Goal: Task Accomplishment & Management: Manage account settings

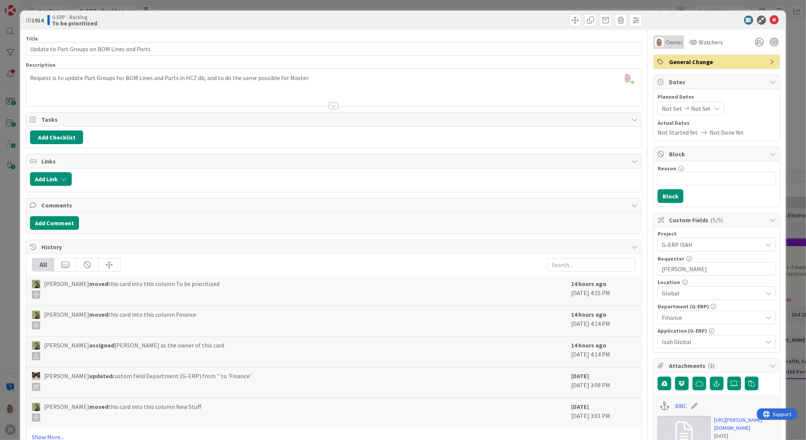
click at [662, 37] on div "Owner" at bounding box center [669, 42] width 31 height 14
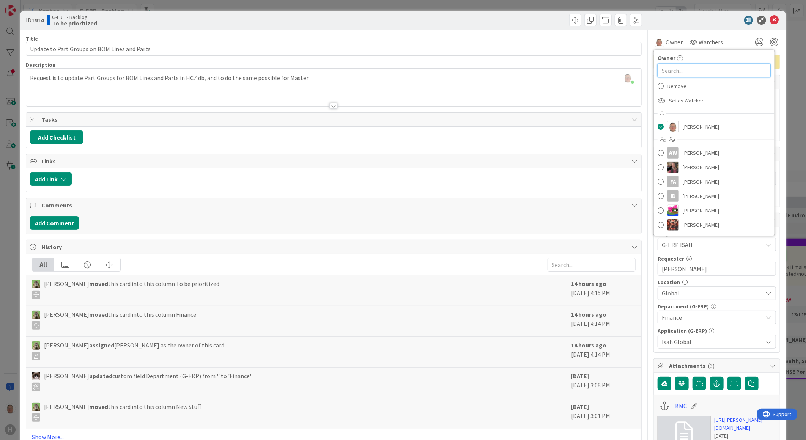
click at [665, 69] on input "text" at bounding box center [714, 71] width 113 height 14
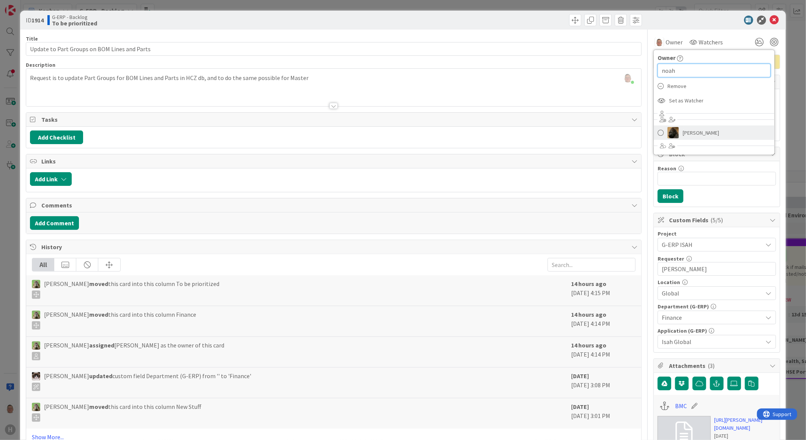
type input "noah"
click at [676, 135] on link "[PERSON_NAME]" at bounding box center [714, 133] width 121 height 14
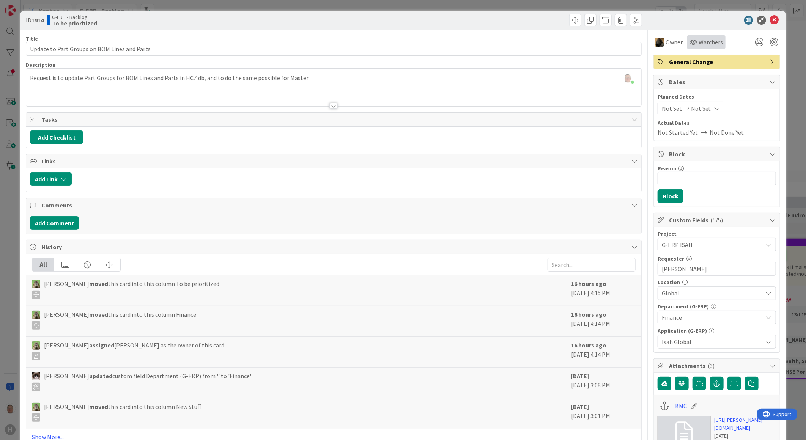
click at [699, 45] on span "Watchers" at bounding box center [711, 42] width 25 height 9
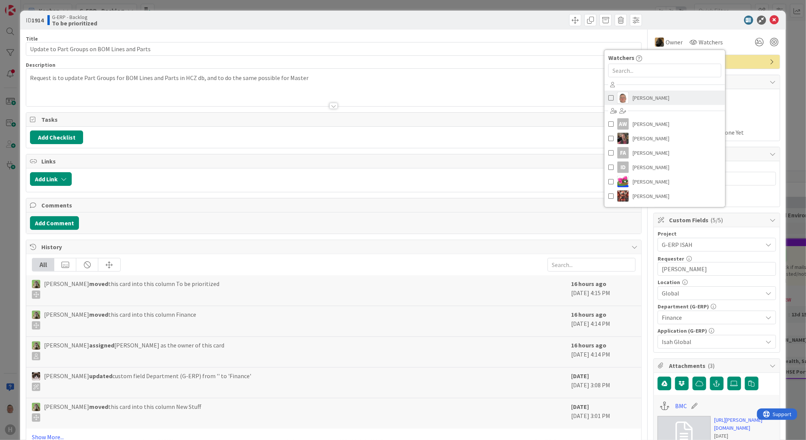
click at [633, 98] on span "[PERSON_NAME]" at bounding box center [651, 97] width 37 height 11
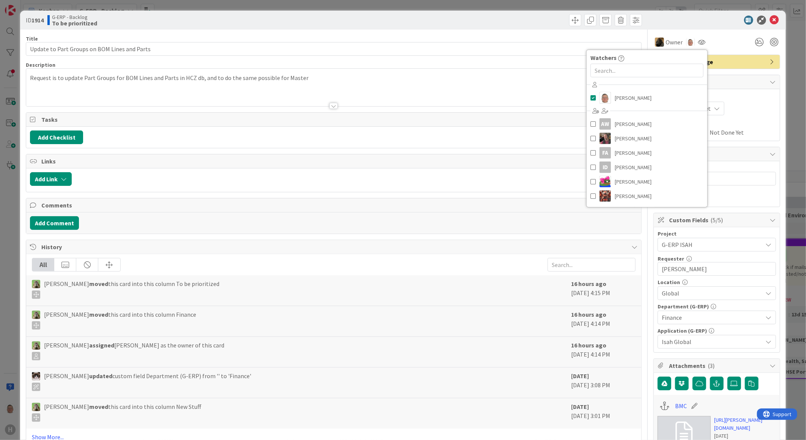
click at [679, 18] on div at bounding box center [713, 20] width 134 height 9
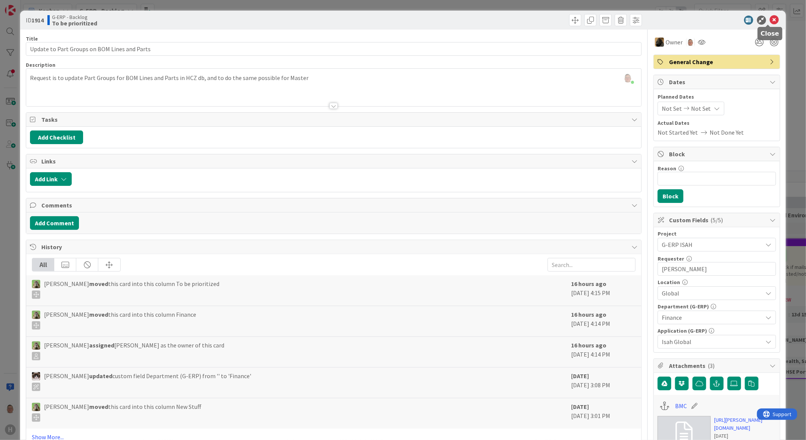
click at [771, 19] on icon at bounding box center [774, 20] width 9 height 9
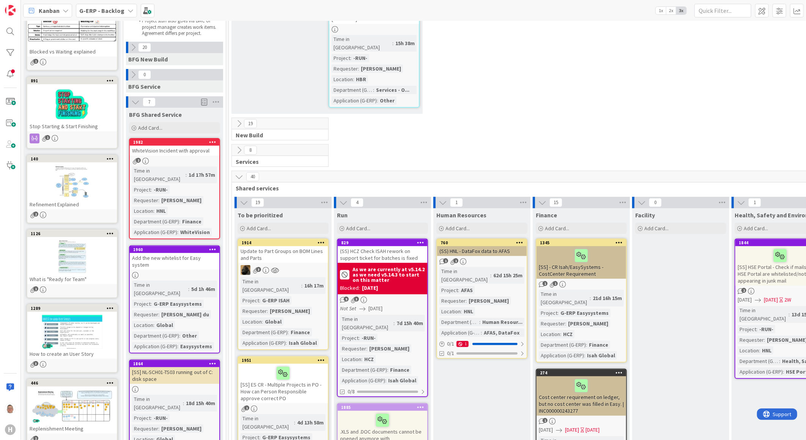
click at [321, 240] on icon at bounding box center [321, 242] width 7 height 5
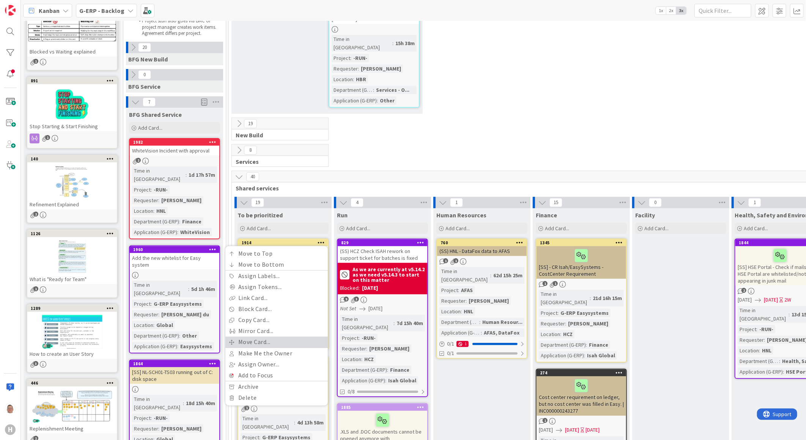
click at [248, 337] on link "Move Card..." at bounding box center [276, 342] width 102 height 11
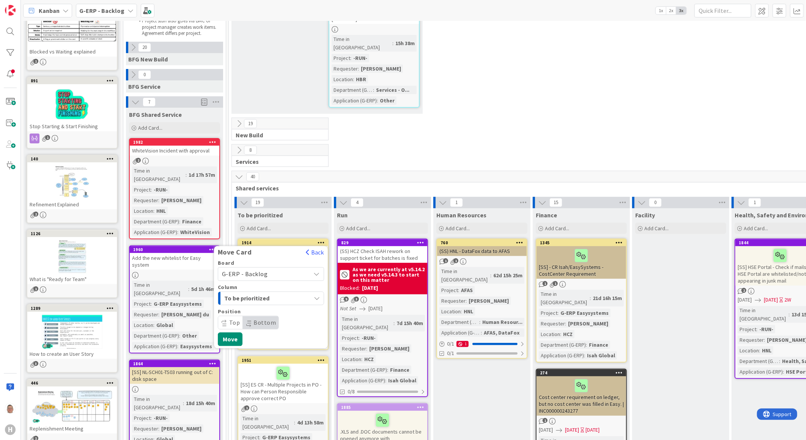
click at [254, 294] on span "To be prioritized" at bounding box center [252, 299] width 57 height 10
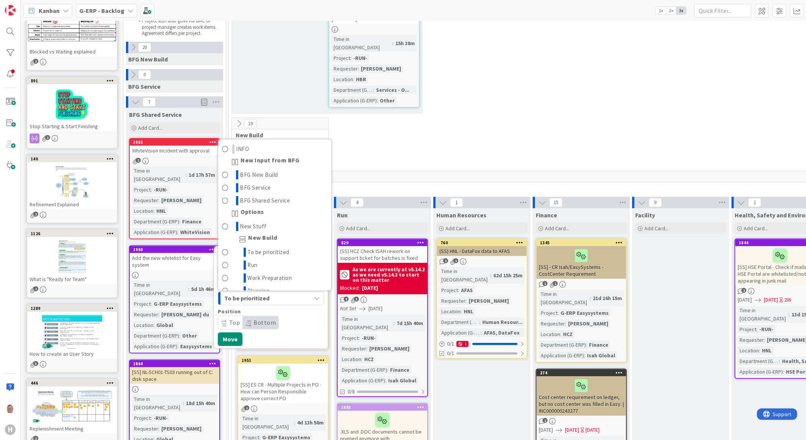
click at [254, 294] on span "To be prioritized" at bounding box center [252, 299] width 57 height 10
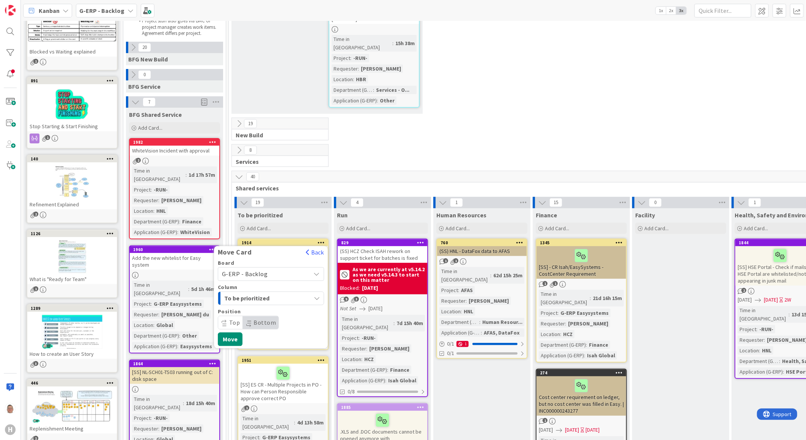
click at [257, 271] on span "G-ERP - Backlog" at bounding box center [245, 275] width 46 height 8
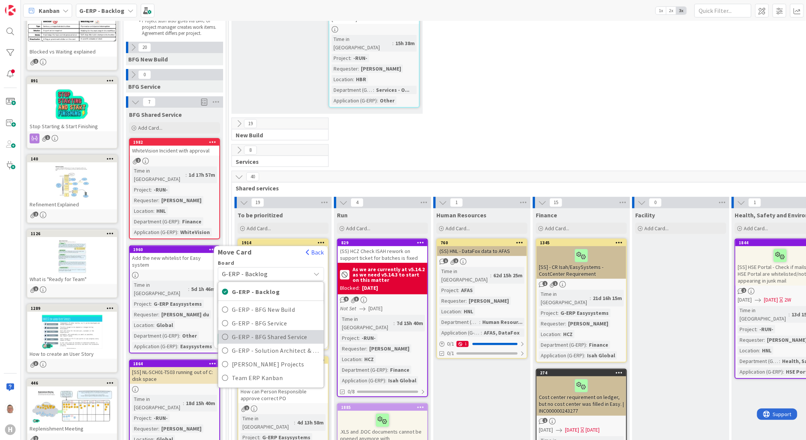
click at [259, 331] on span "G-ERP - BFG Shared Service" at bounding box center [276, 336] width 88 height 11
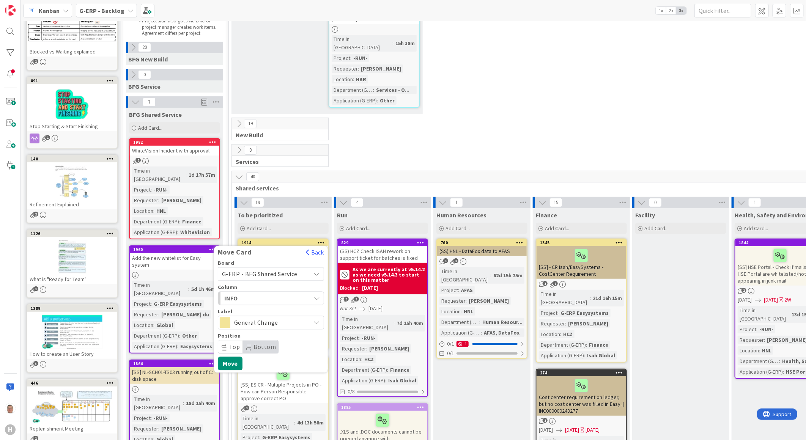
click at [258, 294] on span "INFO" at bounding box center [252, 299] width 57 height 10
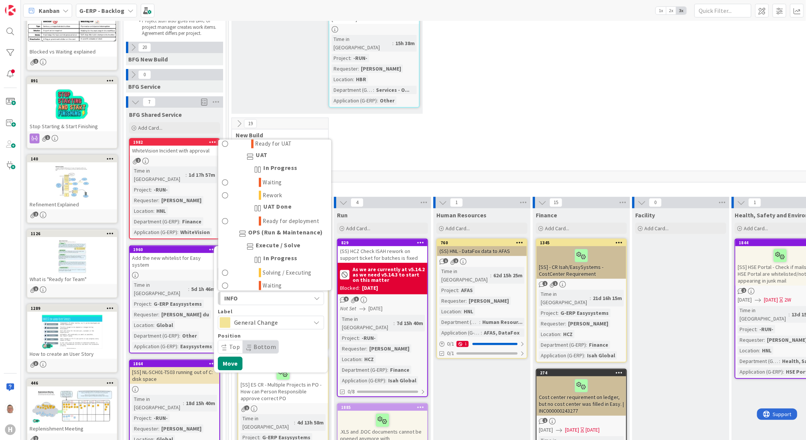
scroll to position [422, 0]
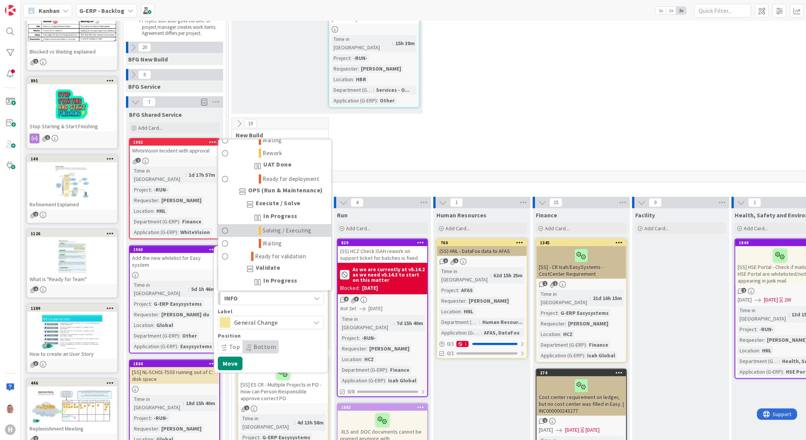
click at [276, 226] on span "Solving / Executing" at bounding box center [287, 230] width 49 height 9
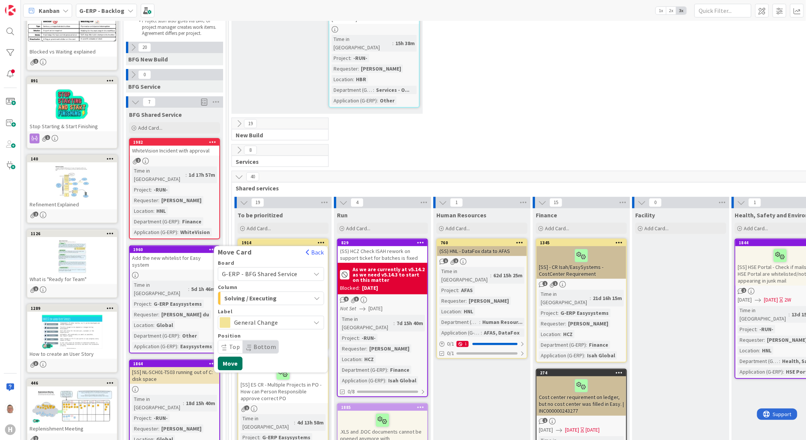
click at [230, 357] on button "Move" at bounding box center [230, 364] width 25 height 14
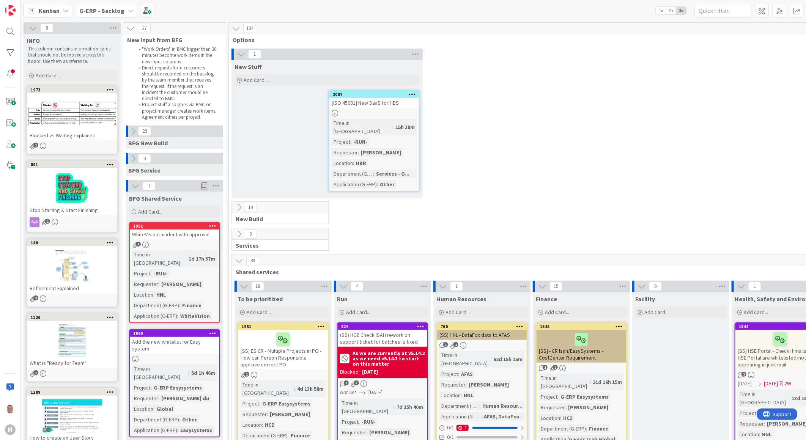
scroll to position [0, 0]
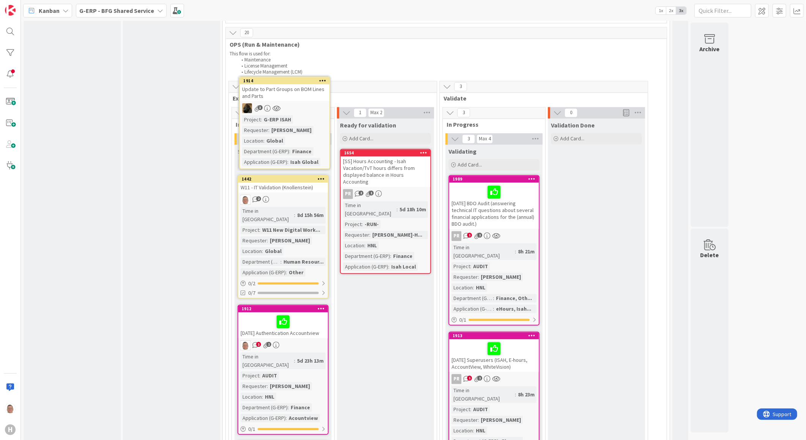
scroll to position [911, 0]
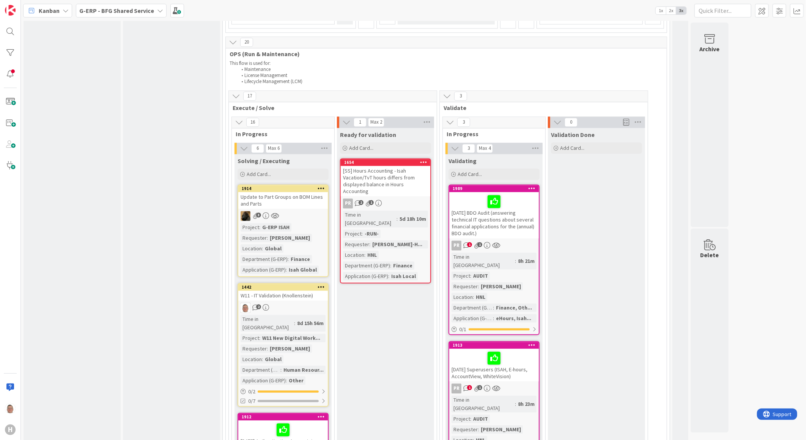
click at [300, 186] on div "1914" at bounding box center [283, 189] width 90 height 7
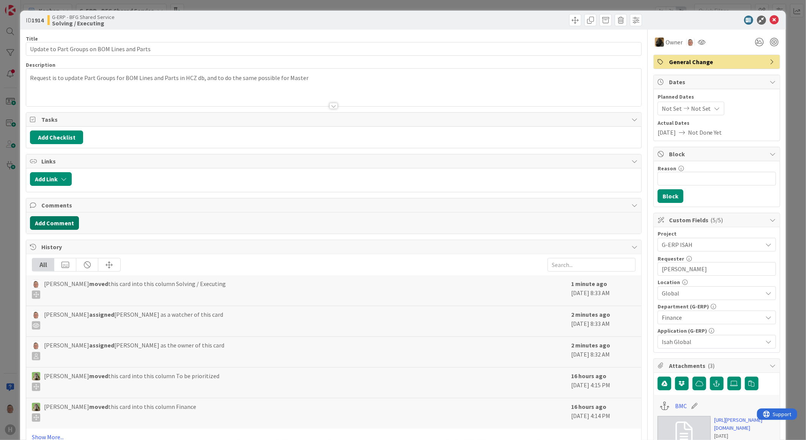
click at [65, 225] on button "Add Comment" at bounding box center [54, 223] width 49 height 14
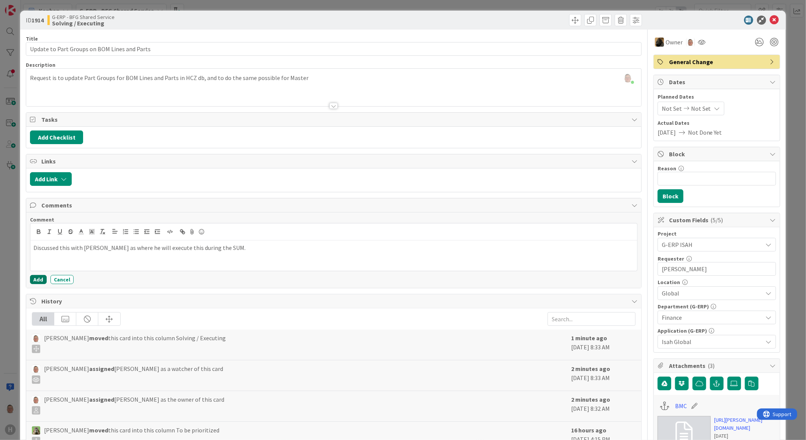
click at [38, 281] on button "Add" at bounding box center [38, 279] width 17 height 9
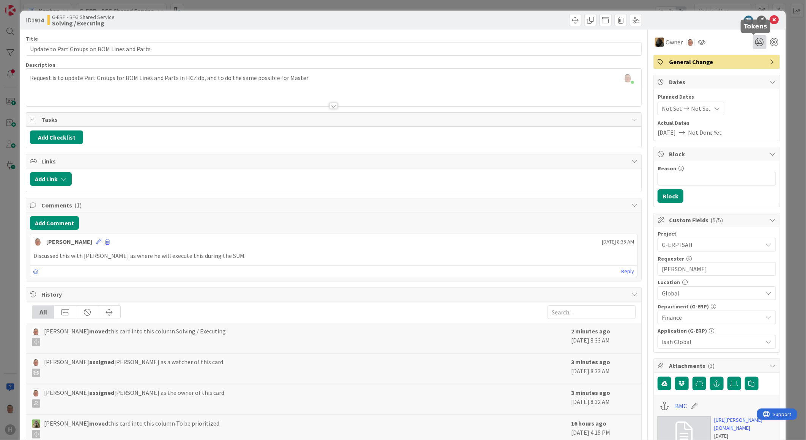
click at [756, 41] on icon at bounding box center [760, 42] width 14 height 14
click at [705, 24] on div at bounding box center [713, 20] width 134 height 9
click at [771, 20] on icon at bounding box center [774, 20] width 9 height 9
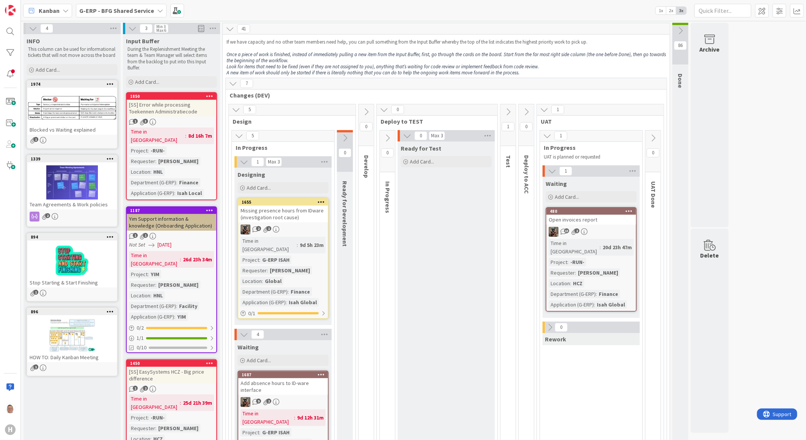
click at [593, 232] on div "13 2" at bounding box center [592, 232] width 90 height 10
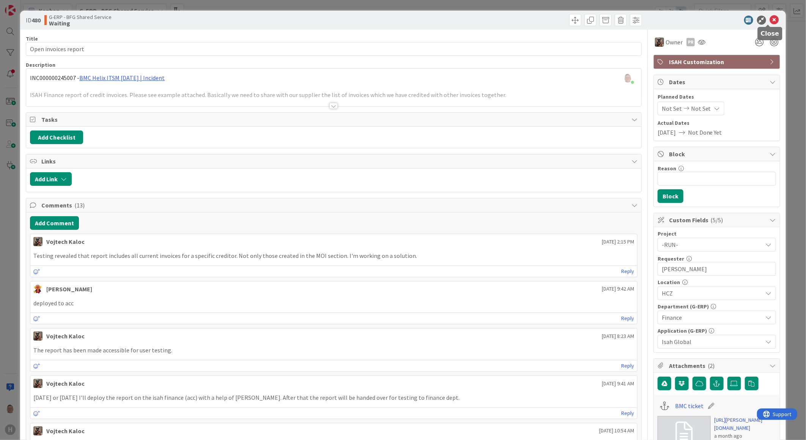
click at [770, 20] on icon at bounding box center [774, 20] width 9 height 9
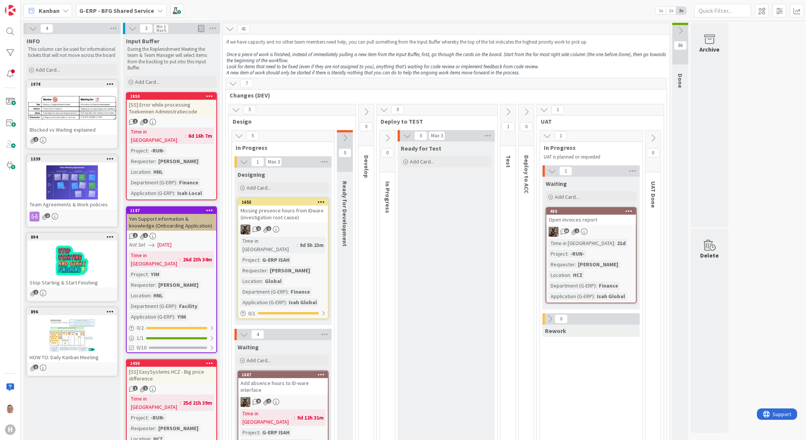
scroll to position [42, 0]
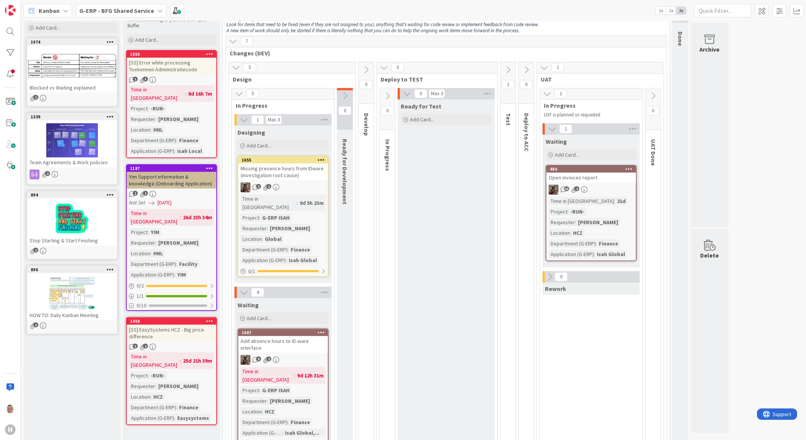
click at [292, 174] on div "Missing presence hours from IDware (investigation root cause)" at bounding box center [283, 172] width 90 height 17
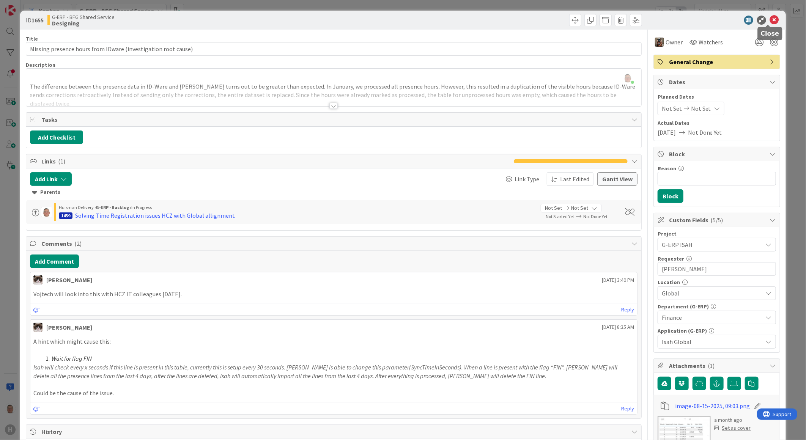
click at [770, 19] on icon at bounding box center [774, 20] width 9 height 9
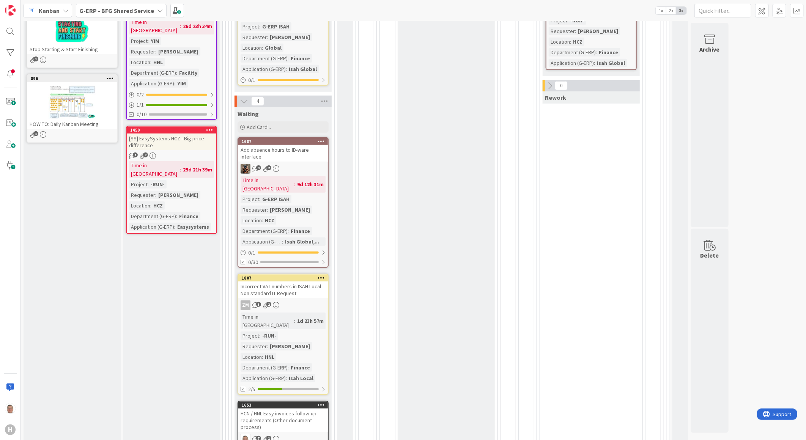
scroll to position [253, 0]
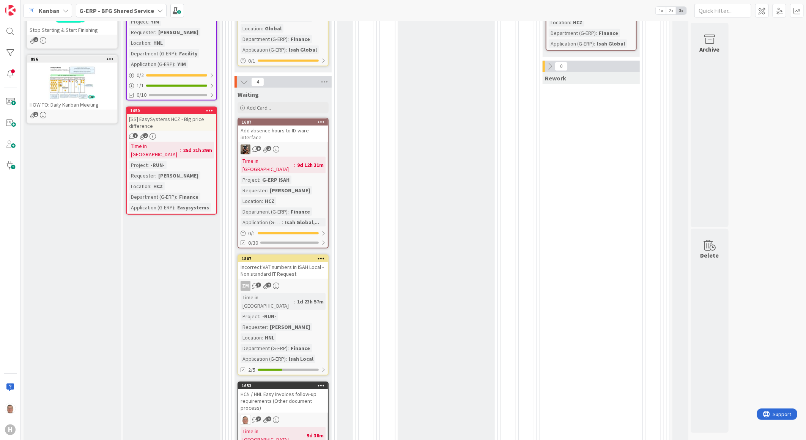
click at [279, 262] on div "Incorrect VAT numbers in ISAH Local - Non standard IT Request" at bounding box center [283, 270] width 90 height 17
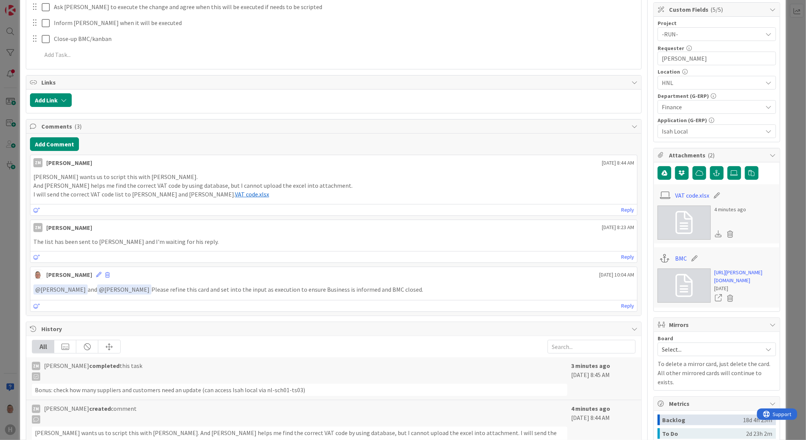
scroll to position [169, 0]
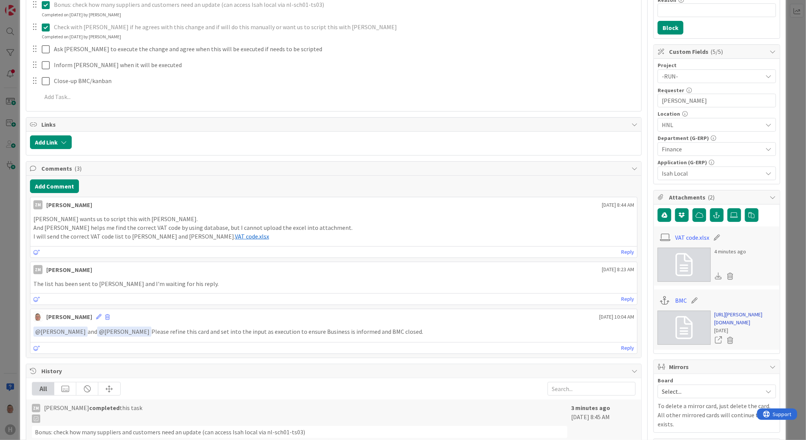
click at [732, 324] on link "https://huisman-smartit.onbmc.com/smartit/app/#/workorder/AGGF4KX6HRENQATBP1TXT…" at bounding box center [745, 319] width 61 height 16
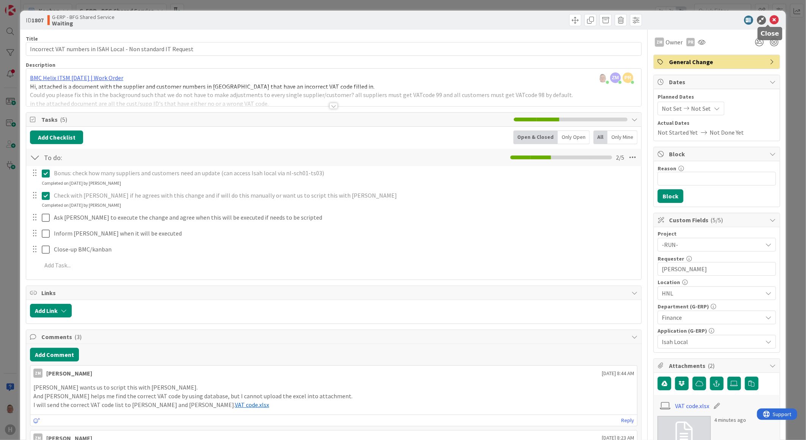
drag, startPoint x: 768, startPoint y: 19, endPoint x: 760, endPoint y: 30, distance: 13.8
click at [770, 19] on icon at bounding box center [774, 20] width 9 height 9
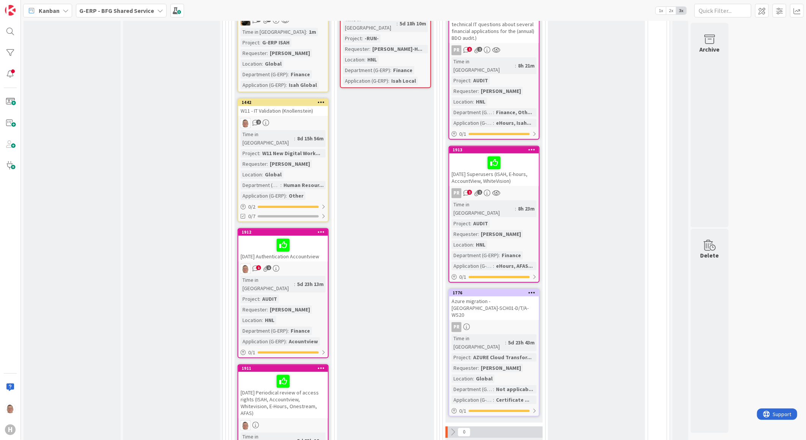
scroll to position [886, 0]
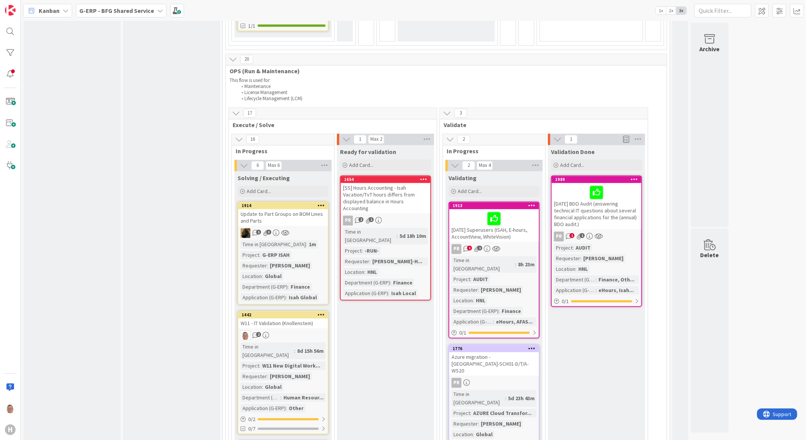
click at [637, 177] on icon at bounding box center [634, 179] width 7 height 5
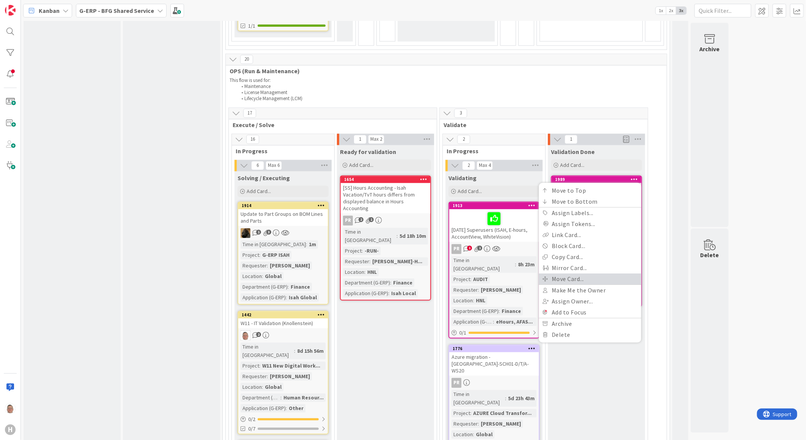
click at [569, 274] on link "Move Card..." at bounding box center [590, 279] width 102 height 11
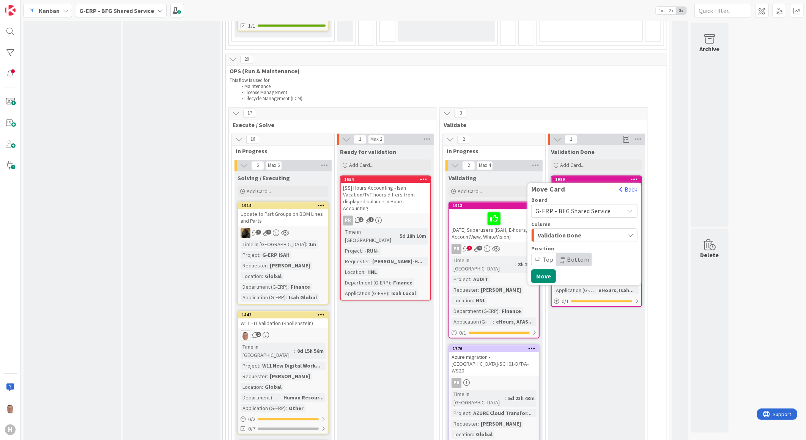
click at [550, 230] on span "Validation Done" at bounding box center [566, 235] width 57 height 10
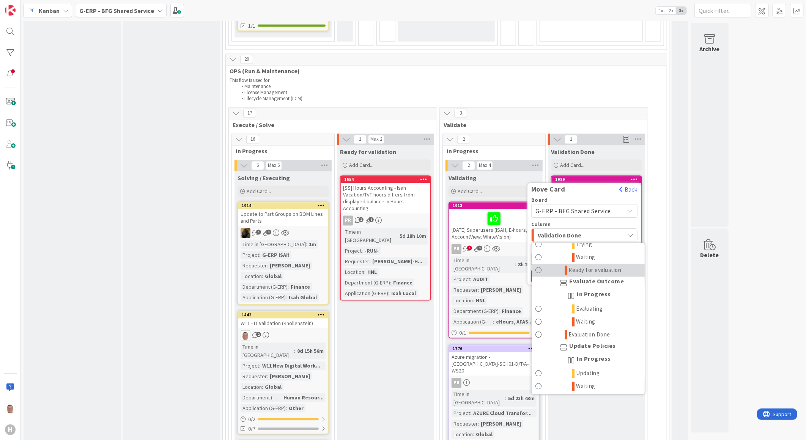
scroll to position [961, 0]
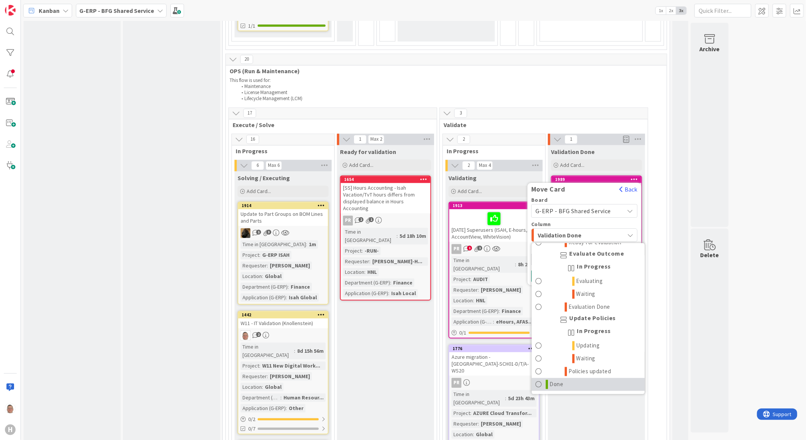
click at [559, 380] on span "Done" at bounding box center [557, 384] width 14 height 9
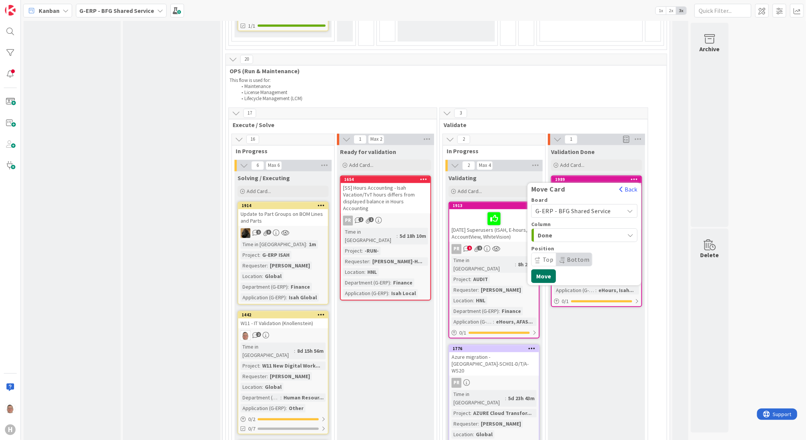
click at [542, 269] on button "Move" at bounding box center [543, 276] width 25 height 14
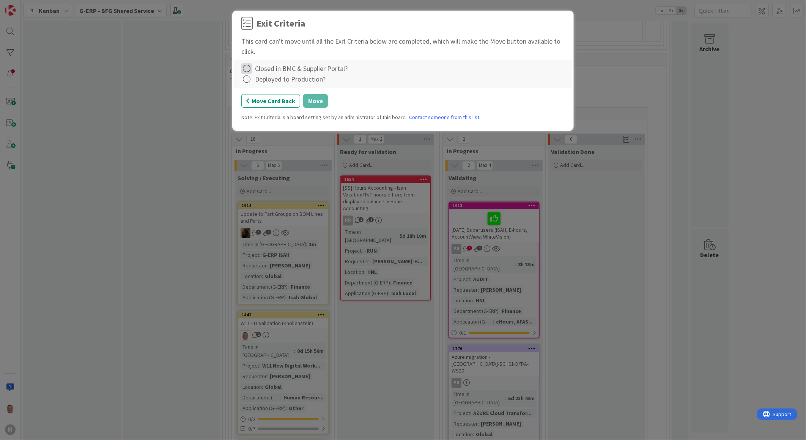
click at [247, 67] on icon at bounding box center [246, 68] width 11 height 11
click at [259, 85] on link "Complete" at bounding box center [288, 84] width 95 height 11
click at [247, 79] on icon at bounding box center [246, 79] width 11 height 11
click at [271, 93] on link "Complete" at bounding box center [288, 95] width 95 height 11
click at [313, 101] on button "Move" at bounding box center [315, 101] width 25 height 14
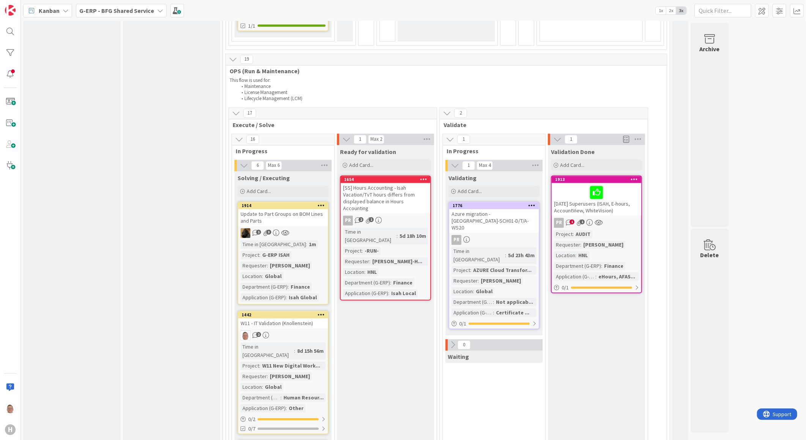
click at [636, 177] on icon at bounding box center [634, 179] width 7 height 5
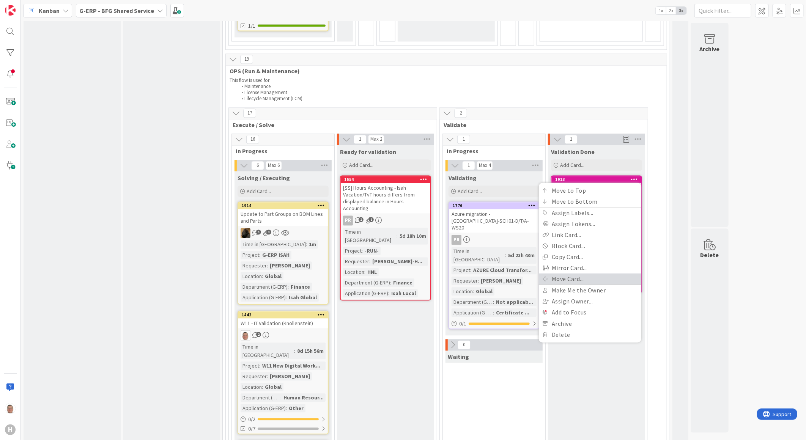
click at [572, 274] on link "Move Card..." at bounding box center [590, 279] width 102 height 11
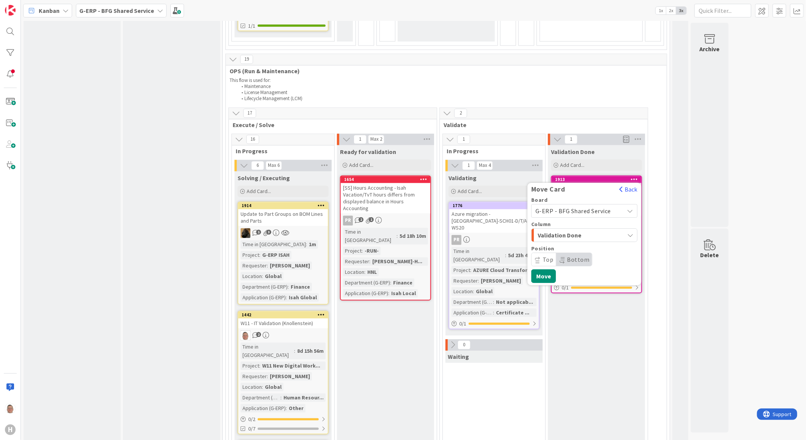
click at [561, 230] on span "Validation Done" at bounding box center [566, 235] width 57 height 10
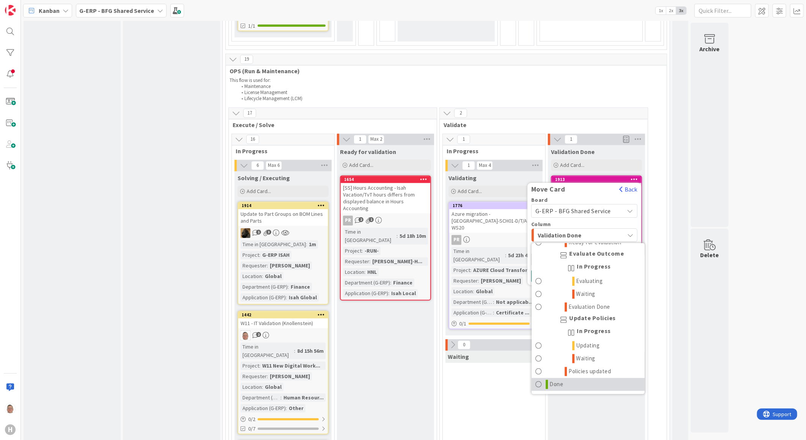
click at [563, 380] on span "Done" at bounding box center [557, 384] width 14 height 9
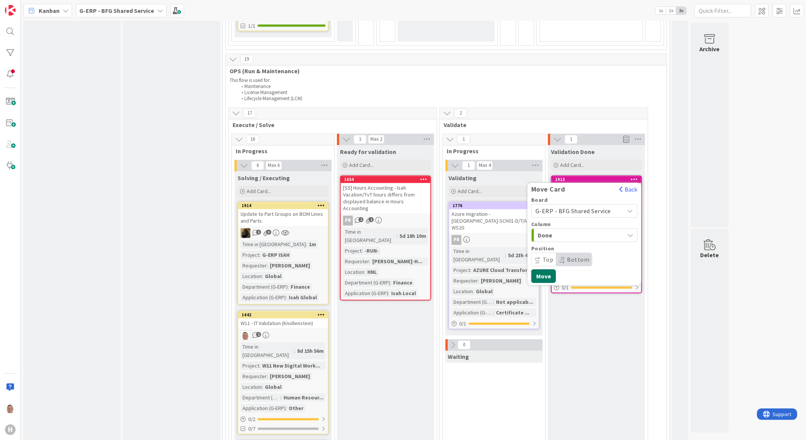
click at [549, 269] on button "Move" at bounding box center [543, 276] width 25 height 14
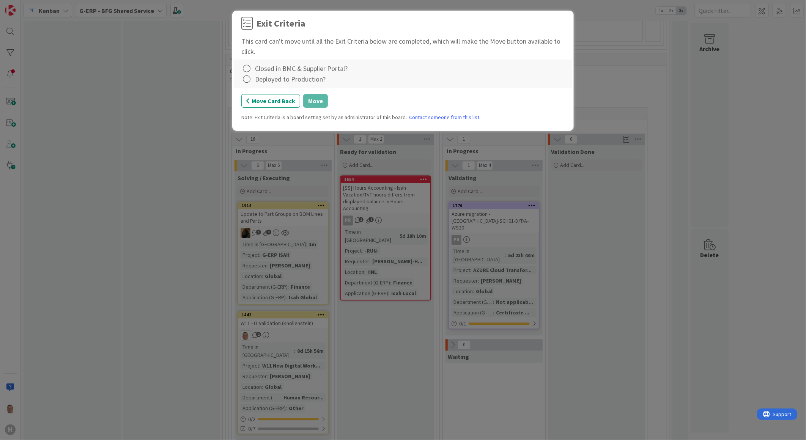
click at [253, 66] on div "Closed in BMC & Supplier Portal?" at bounding box center [402, 68] width 323 height 11
click at [247, 69] on icon at bounding box center [246, 68] width 11 height 11
click at [301, 85] on link "Complete" at bounding box center [288, 84] width 95 height 11
click at [246, 78] on icon at bounding box center [246, 79] width 11 height 11
click at [299, 95] on link "Complete" at bounding box center [288, 95] width 95 height 11
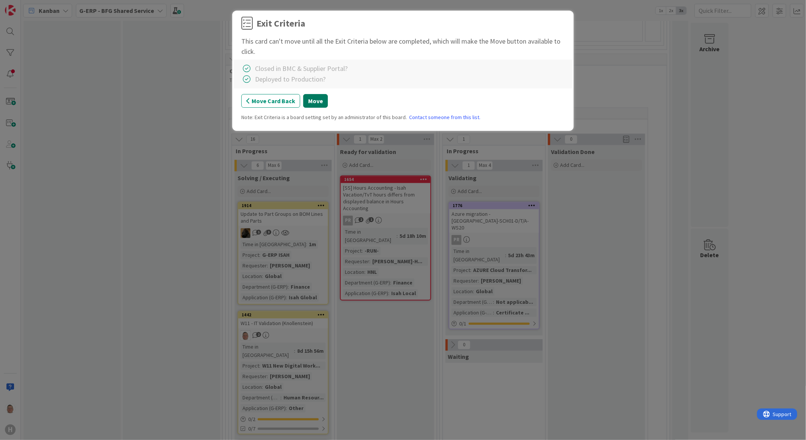
drag, startPoint x: 313, startPoint y: 94, endPoint x: 314, endPoint y: 100, distance: 5.7
click at [314, 99] on button "Move" at bounding box center [315, 101] width 25 height 14
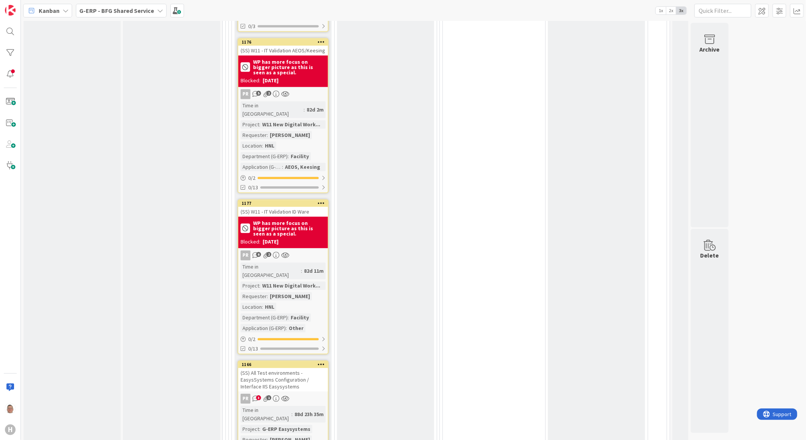
scroll to position [3374, 0]
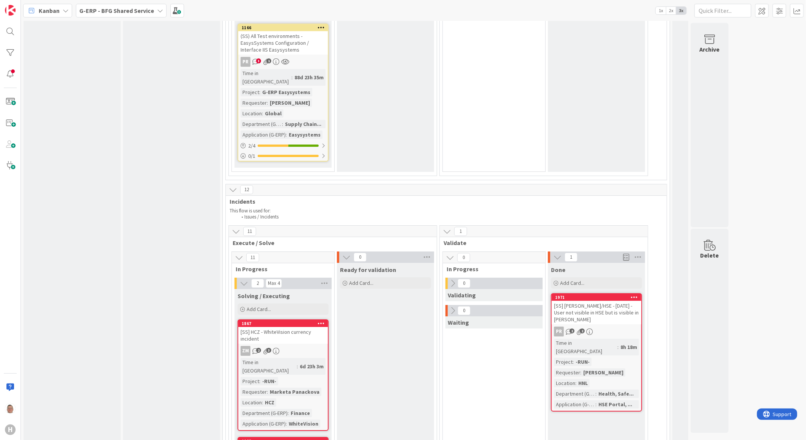
click at [634, 295] on icon at bounding box center [634, 297] width 7 height 5
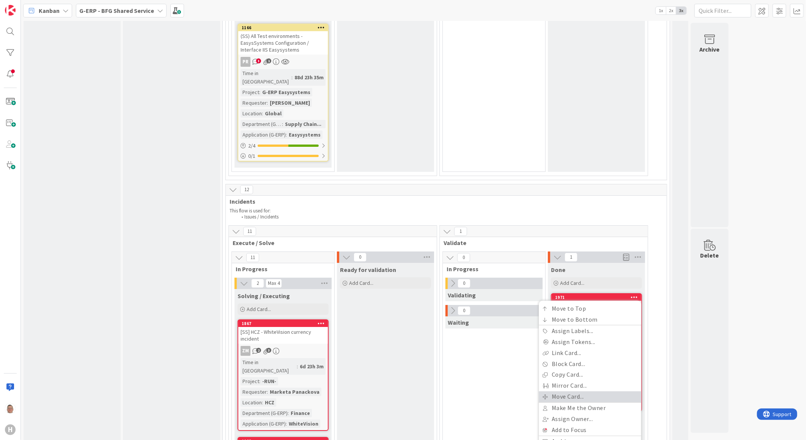
click at [575, 392] on link "Move Card..." at bounding box center [590, 397] width 102 height 11
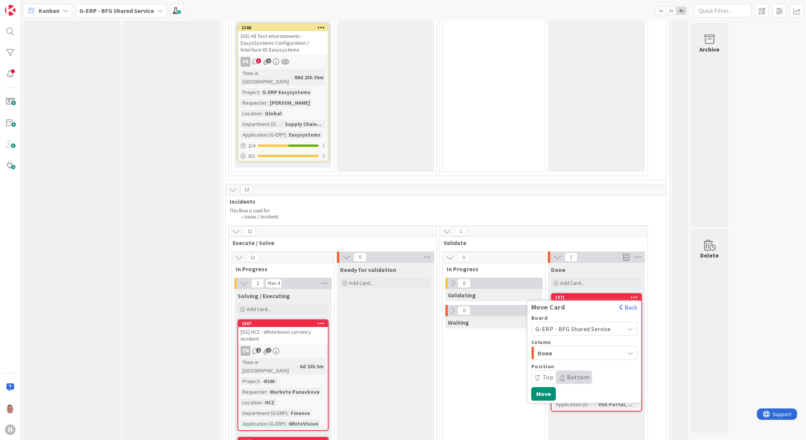
click at [558, 348] on span "Done" at bounding box center [566, 353] width 57 height 10
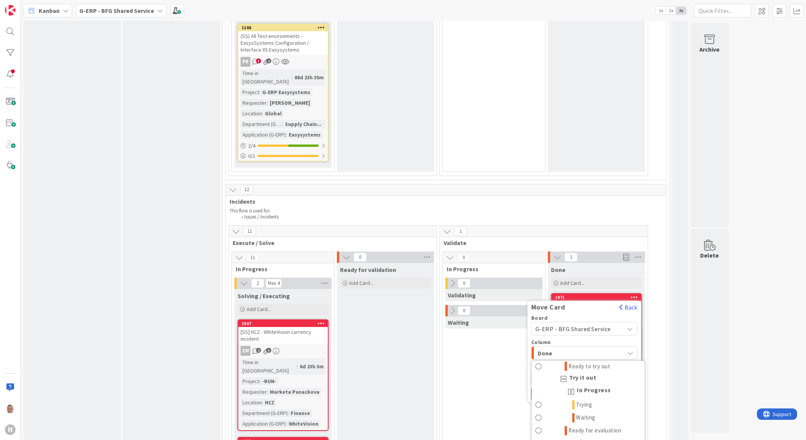
scroll to position [961, 0]
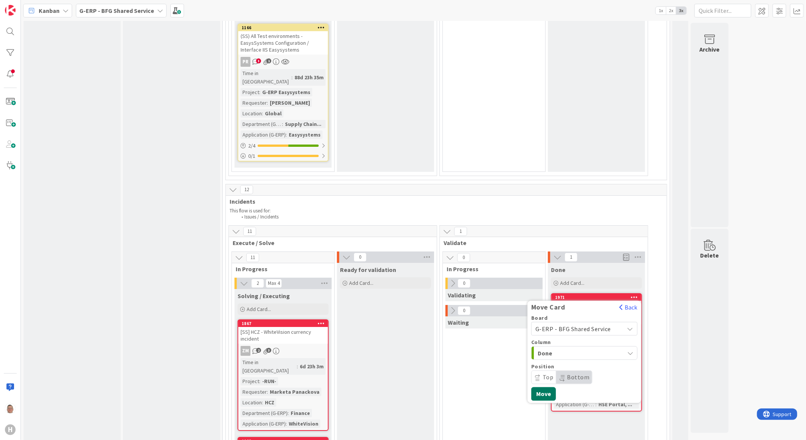
click at [549, 388] on button "Move" at bounding box center [543, 395] width 25 height 14
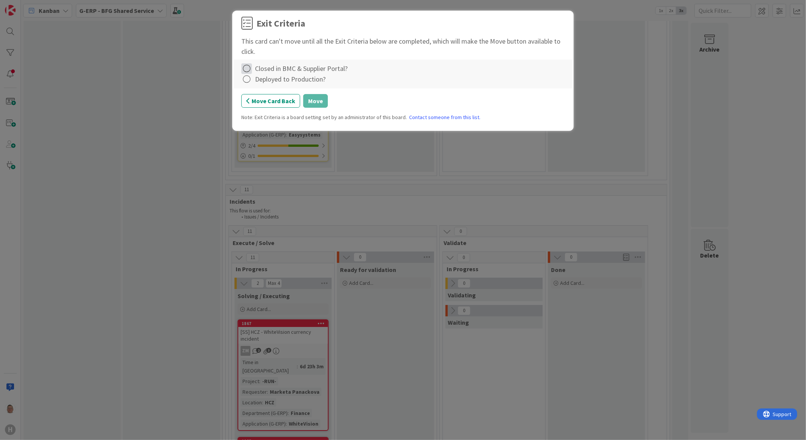
click at [248, 70] on icon at bounding box center [246, 68] width 11 height 11
click at [281, 82] on link "Complete" at bounding box center [288, 84] width 95 height 11
click at [247, 77] on icon at bounding box center [246, 79] width 11 height 11
click at [293, 97] on link "Complete" at bounding box center [288, 95] width 95 height 11
click at [314, 100] on button "Move" at bounding box center [315, 101] width 25 height 14
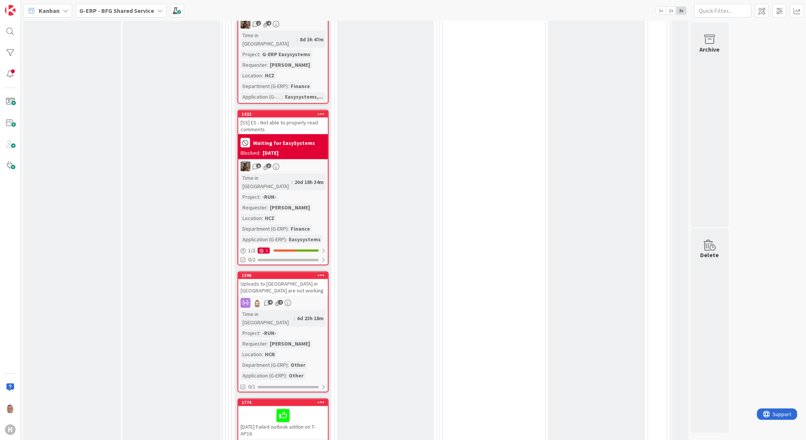
scroll to position [4344, 0]
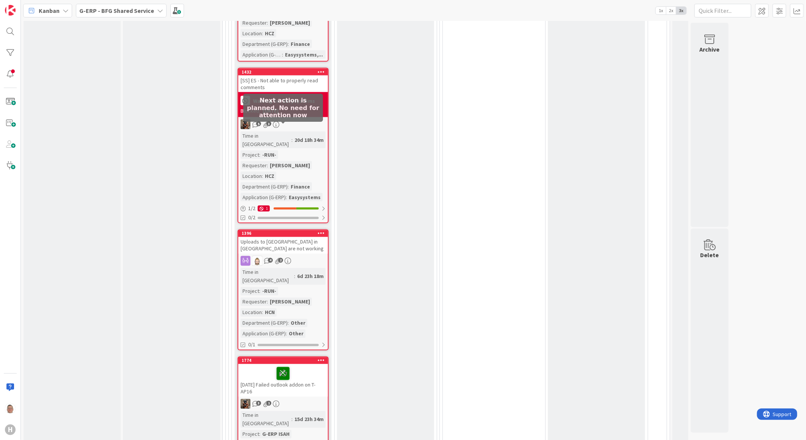
click at [283, 367] on icon at bounding box center [283, 373] width 13 height 12
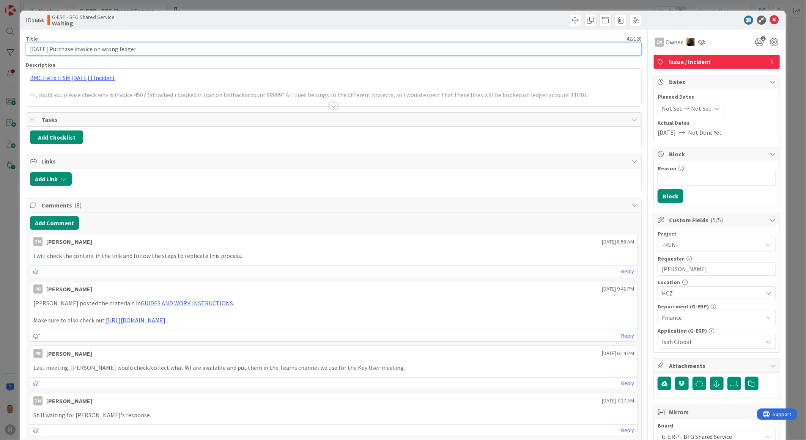
drag, startPoint x: 56, startPoint y: 47, endPoint x: -58, endPoint y: 301, distance: 278.3
click at [0, 301] on html "H Kanban G-ERP - BFG Shared Service 1x 2x 3x 4 INFO This column can be used for…" at bounding box center [403, 220] width 806 height 440
type input "Purchase invoice on wrong ledger"
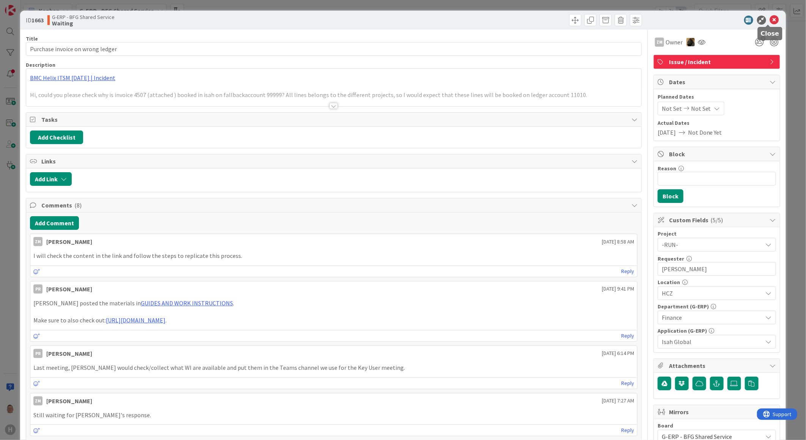
click at [770, 20] on icon at bounding box center [774, 20] width 9 height 9
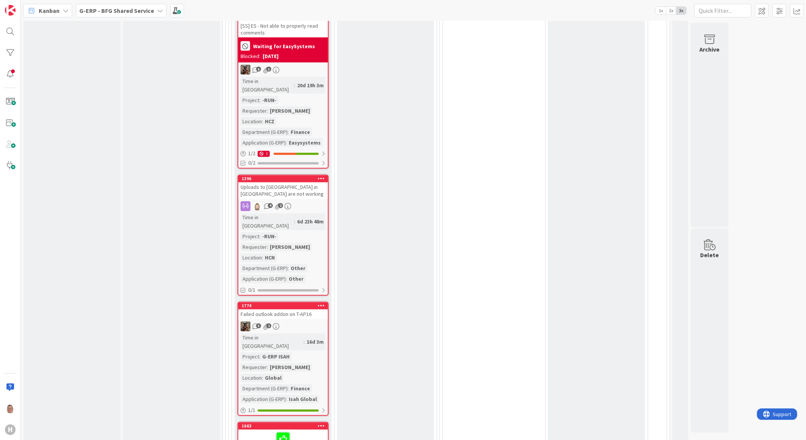
scroll to position [4386, 0]
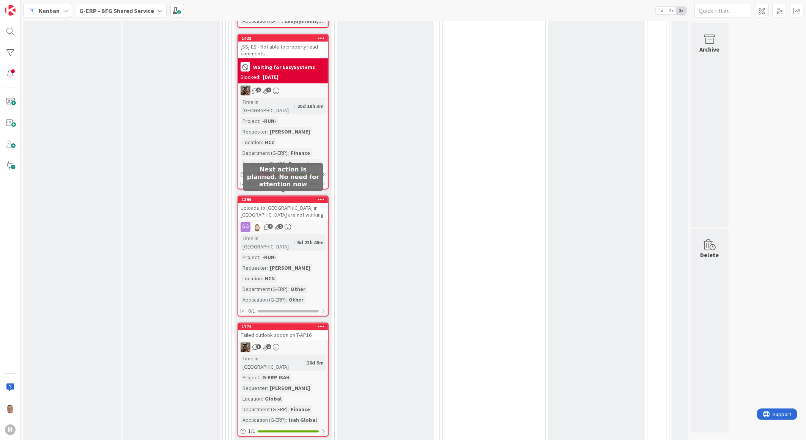
click at [0, 0] on icon at bounding box center [0, 0] width 0 height 0
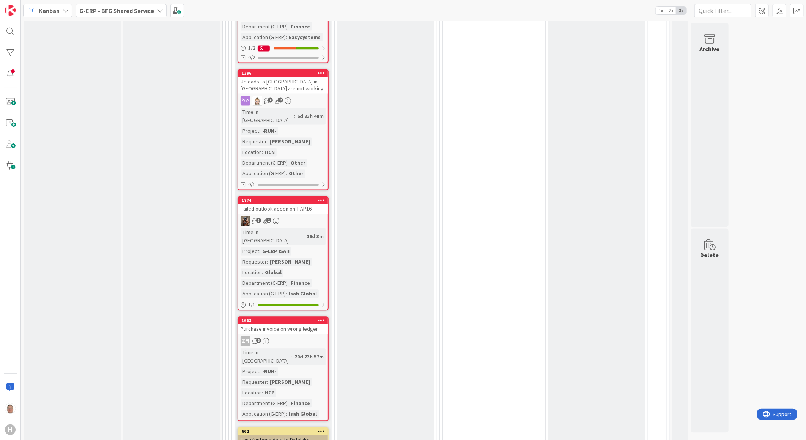
scroll to position [4555, 0]
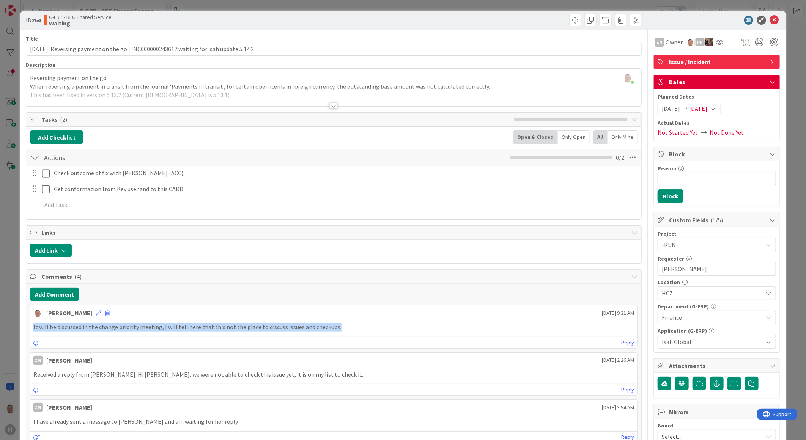
drag, startPoint x: 327, startPoint y: 329, endPoint x: 22, endPoint y: 326, distance: 304.8
click at [22, 326] on div "ID 264 G-ERP - BFG Shared Service Waiting Title 87 / 128 [DATE] Reversing payme…" at bounding box center [403, 388] width 766 height 755
click at [411, 328] on p "It will be discussed in the change priority meeting, I will tell here that this…" at bounding box center [333, 327] width 601 height 9
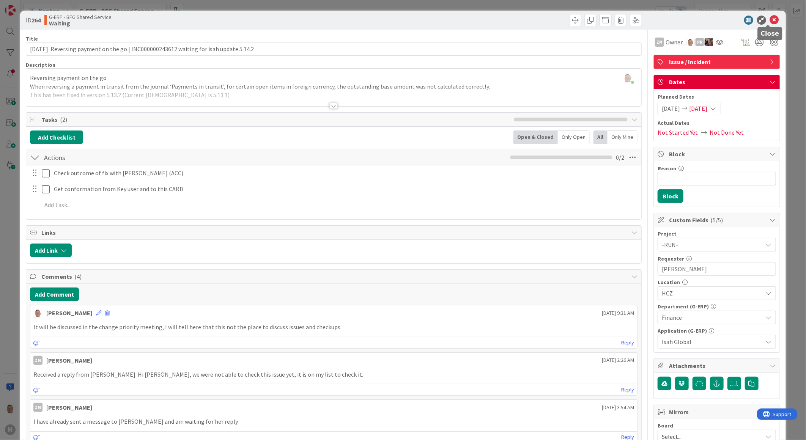
click at [770, 17] on icon at bounding box center [774, 20] width 9 height 9
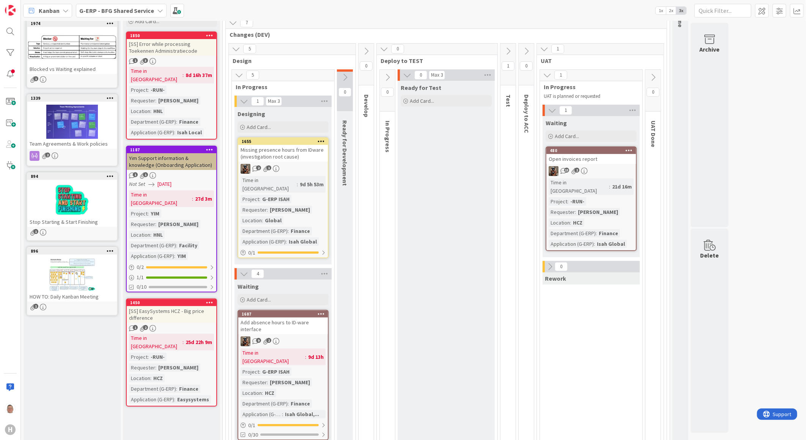
scroll to position [42, 0]
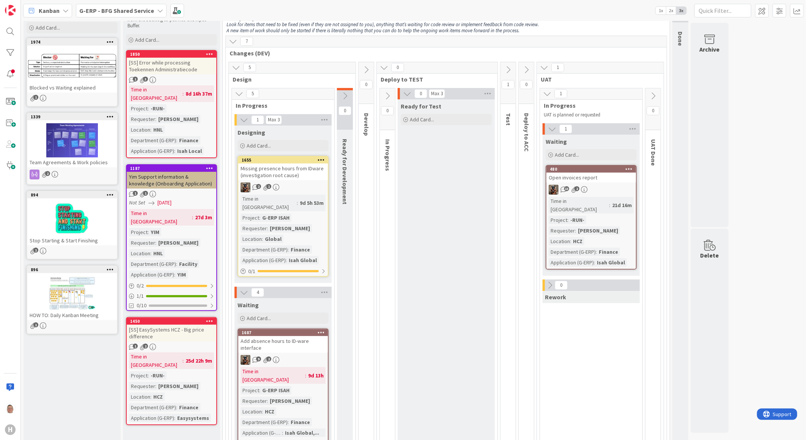
click at [184, 62] on div "[SS] Error while processing Toekennen Administratiecode" at bounding box center [172, 66] width 90 height 17
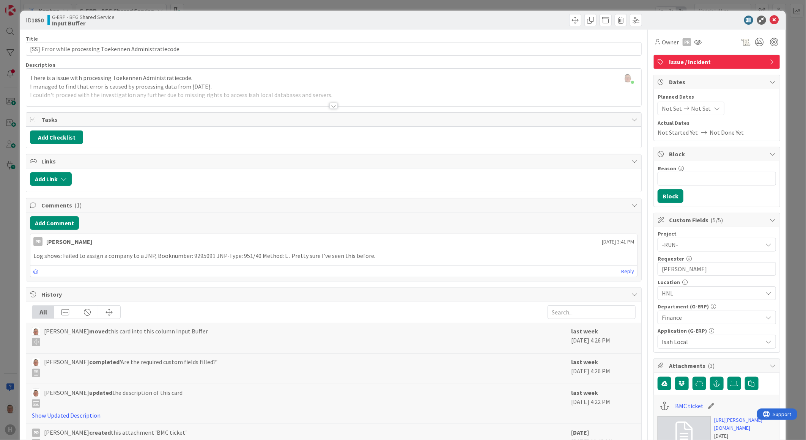
click at [331, 103] on div at bounding box center [333, 106] width 8 height 6
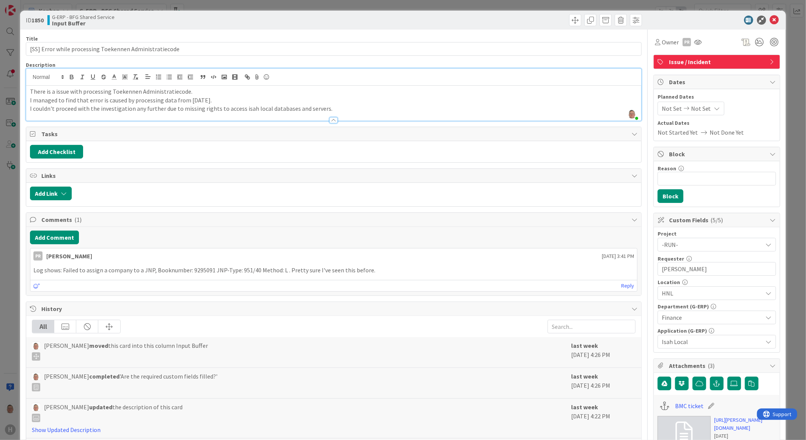
click at [390, 270] on p "Log shows: Failed to assign a company to a JNP, Booknumber: 9295091 JNP-Type: 9…" at bounding box center [333, 270] width 601 height 9
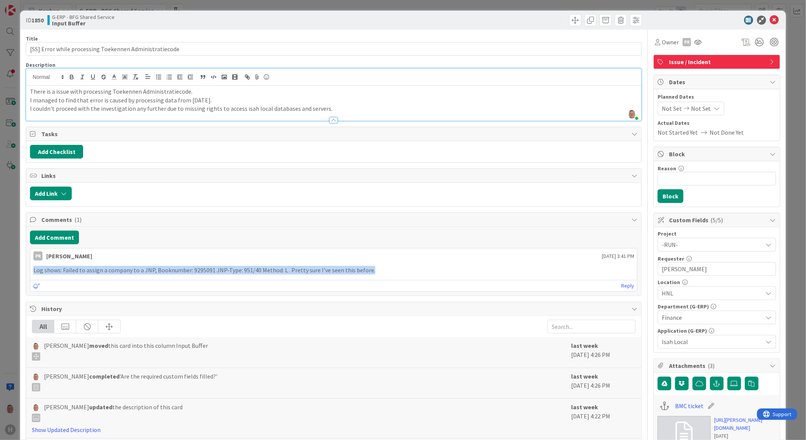
drag, startPoint x: 380, startPoint y: 271, endPoint x: 35, endPoint y: 269, distance: 344.3
click at [35, 269] on p "Log shows: Failed to assign a company to a JNP, Booknumber: 9295091 JNP-Type: 9…" at bounding box center [333, 270] width 601 height 9
click at [380, 272] on p "Log shows: Failed to assign a company to a JNP, Booknumber: 9295091 JNP-Type: 9…" at bounding box center [333, 270] width 601 height 9
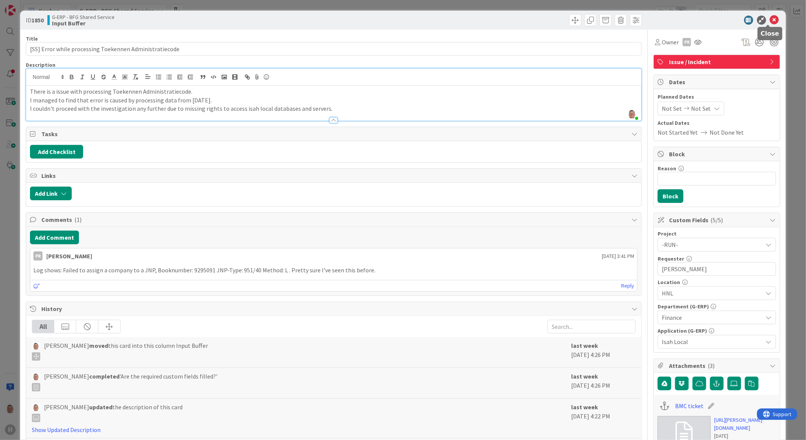
click at [770, 22] on icon at bounding box center [774, 20] width 9 height 9
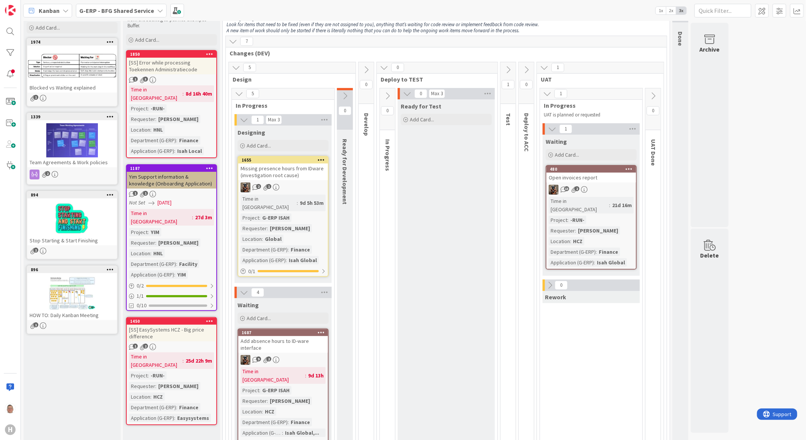
click at [167, 325] on div "[SS] EasySystems HCZ - Big price difference" at bounding box center [172, 333] width 90 height 17
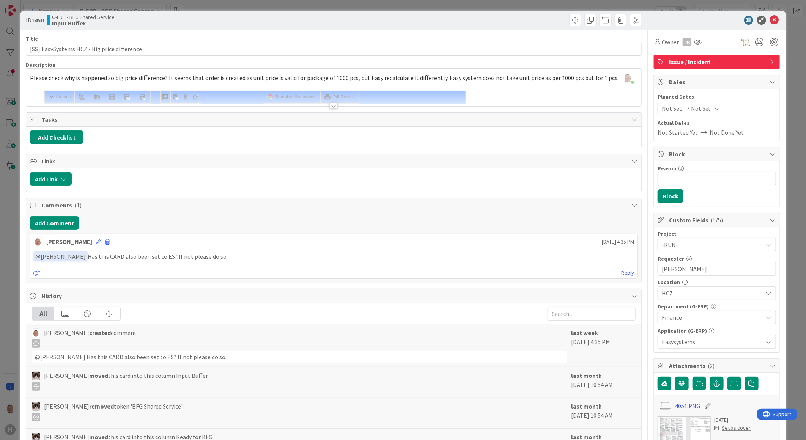
click at [331, 107] on div at bounding box center [333, 106] width 8 height 6
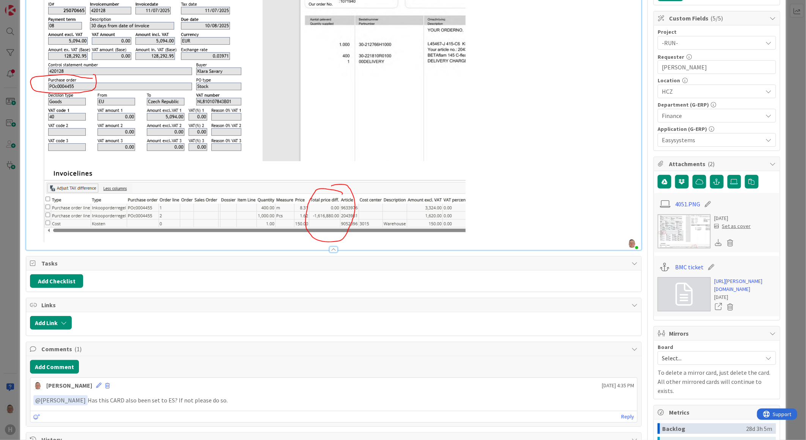
scroll to position [169, 0]
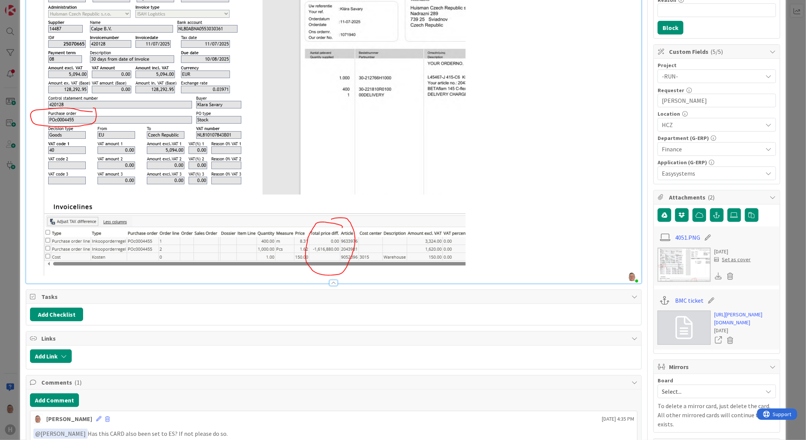
click at [331, 284] on div at bounding box center [333, 283] width 8 height 6
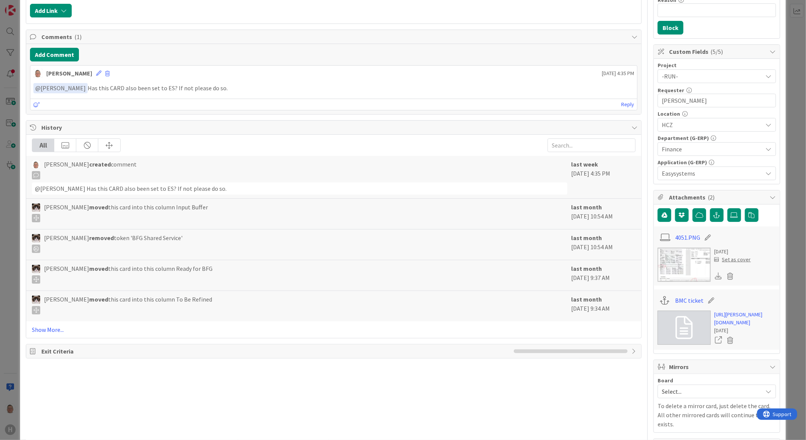
click at [216, 86] on p "﻿ @ [PERSON_NAME] ﻿ Has this CARD also been set to ES? If not please do so." at bounding box center [333, 88] width 601 height 10
drag, startPoint x: 218, startPoint y: 88, endPoint x: 122, endPoint y: 86, distance: 95.7
click at [122, 86] on p "﻿ @ [PERSON_NAME] ﻿ Has this CARD also been set to ES? If not please do so." at bounding box center [333, 88] width 601 height 10
click at [272, 90] on p "﻿ @ [PERSON_NAME] ﻿ Has this CARD also been set to ES? If not please do so." at bounding box center [333, 88] width 601 height 10
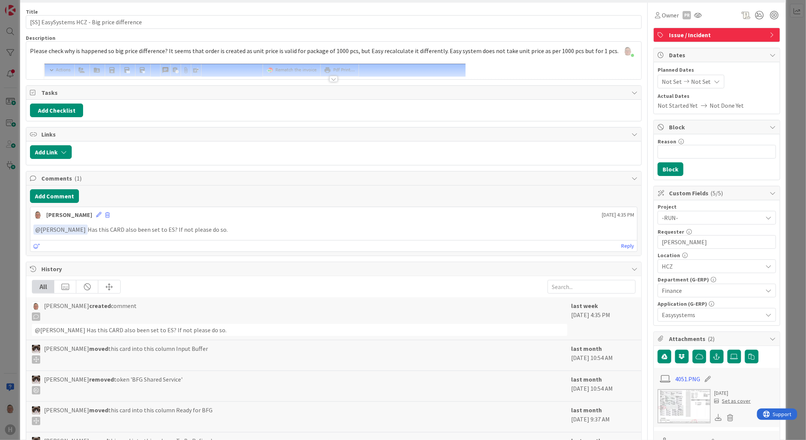
scroll to position [0, 0]
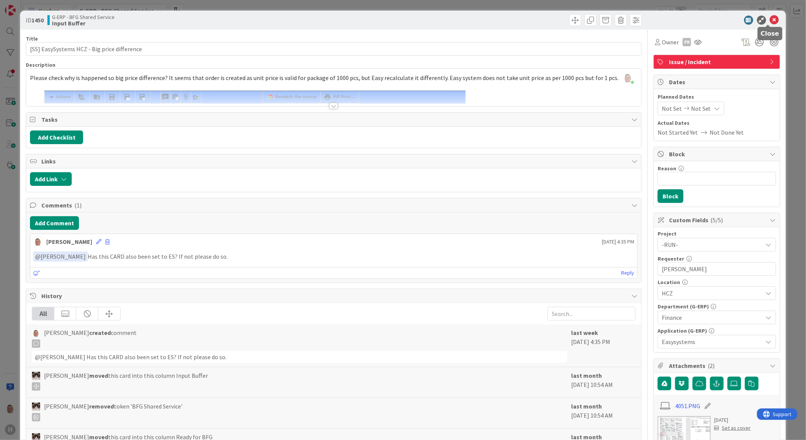
click at [771, 21] on icon at bounding box center [774, 20] width 9 height 9
